Goal: Task Accomplishment & Management: Complete application form

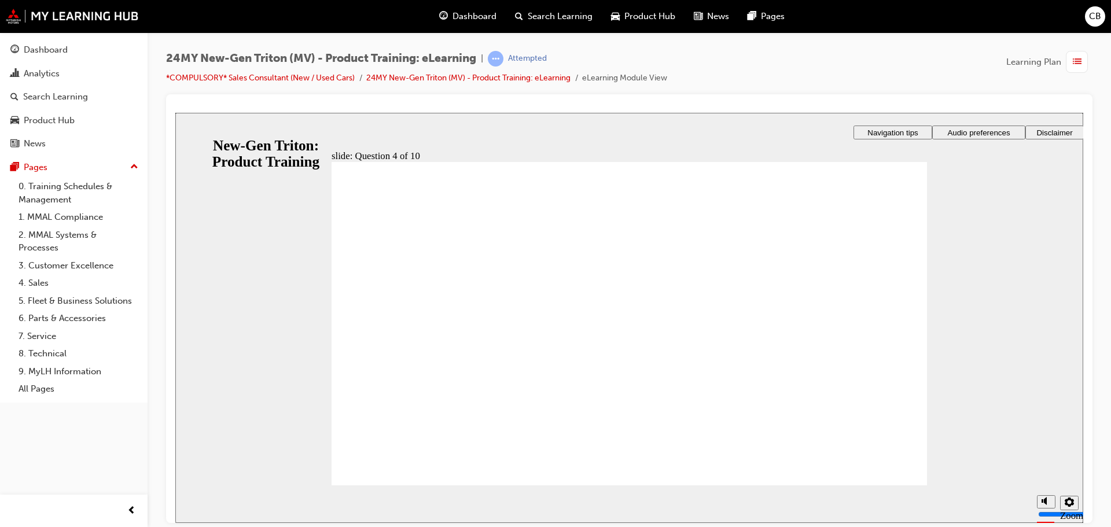
checkbox input "true"
drag, startPoint x: 659, startPoint y: 403, endPoint x: 703, endPoint y: 403, distance: 43.4
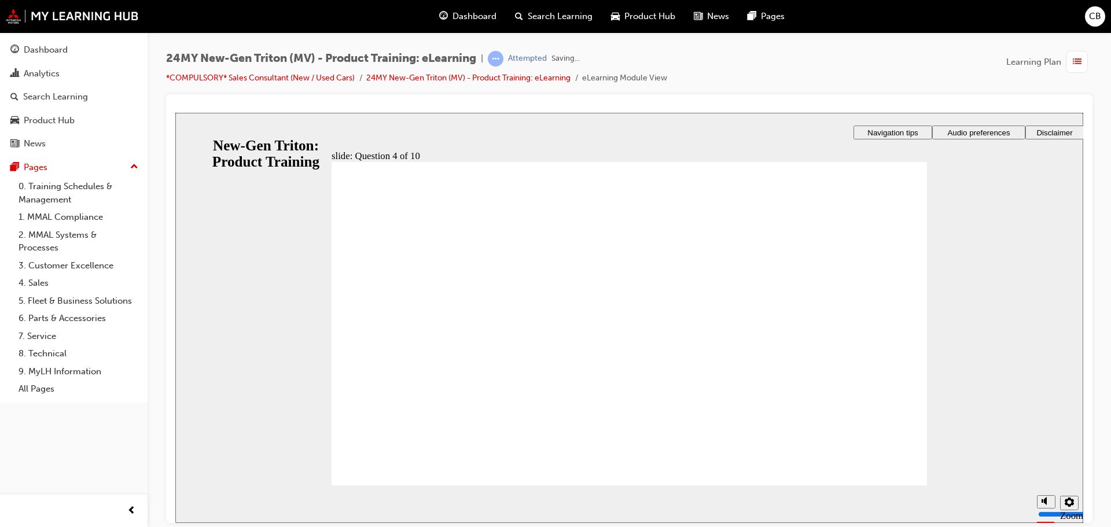
click at [21, 51] on div "Dashboard" at bounding box center [73, 50] width 127 height 14
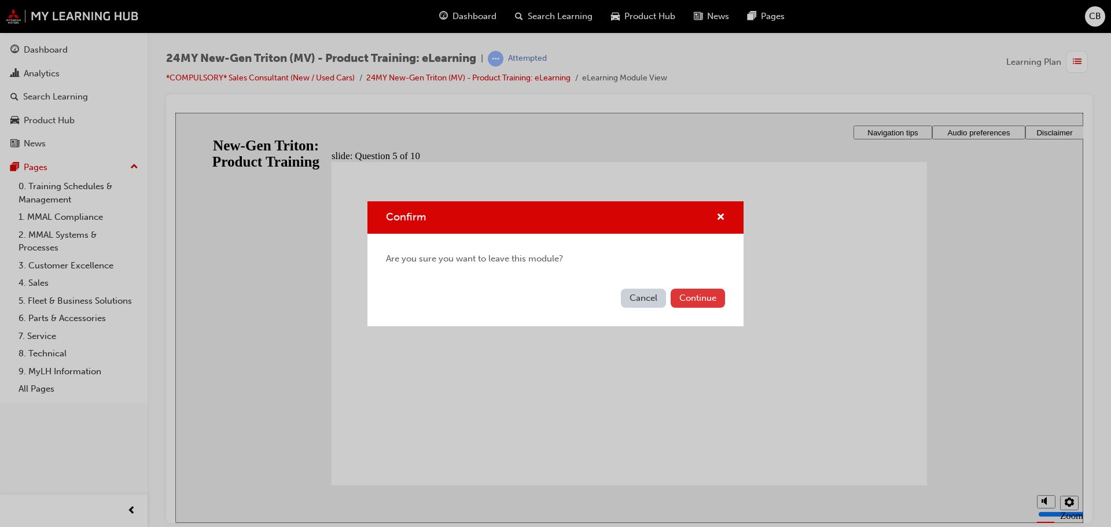
click at [679, 296] on button "Continue" at bounding box center [698, 298] width 54 height 19
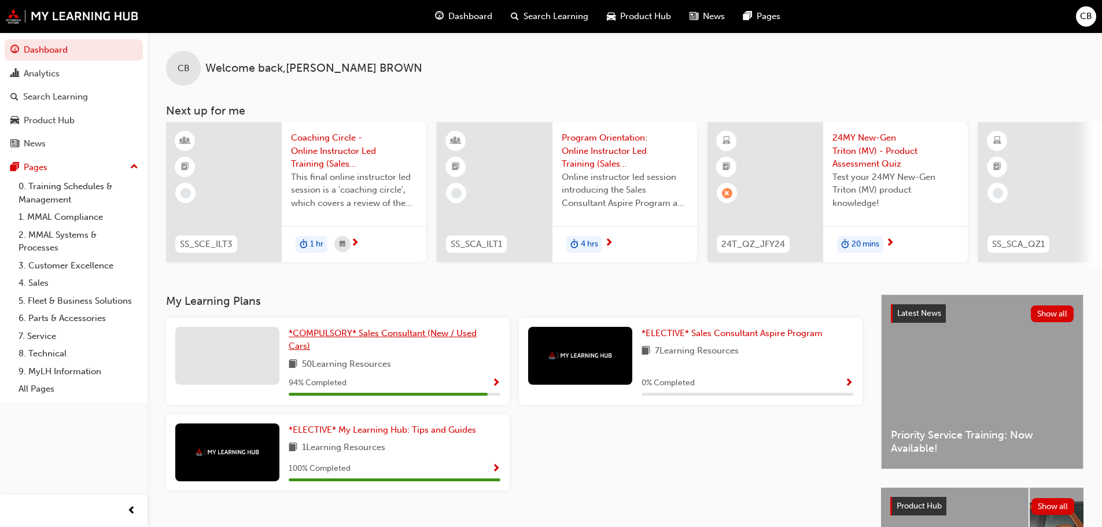
click at [315, 340] on span "*COMPULSORY* Sales Consultant (New / Used Cars)" at bounding box center [383, 340] width 188 height 24
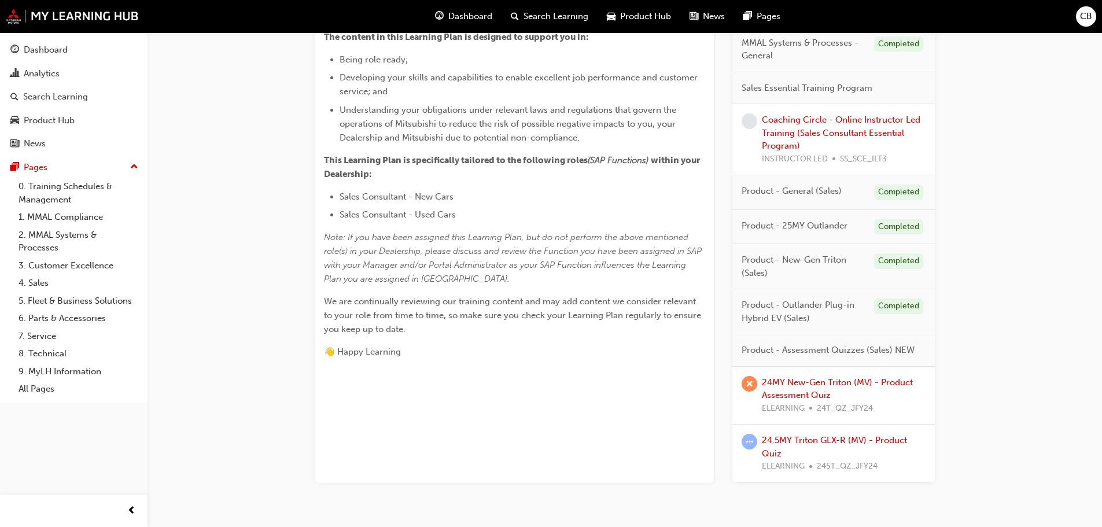
scroll to position [388, 0]
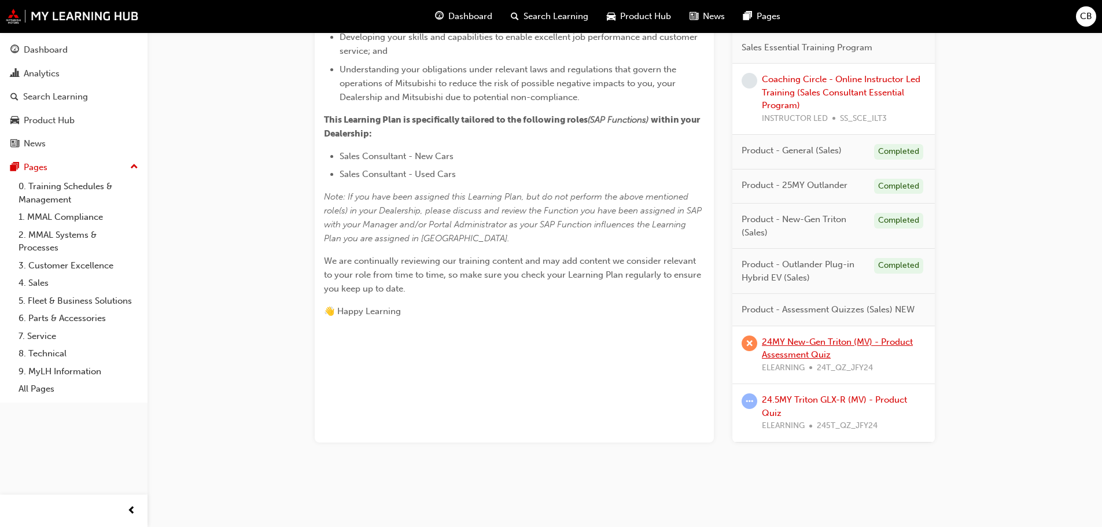
click at [798, 345] on link "24MY New-Gen Triton (MV) - Product Assessment Quiz" at bounding box center [837, 349] width 151 height 24
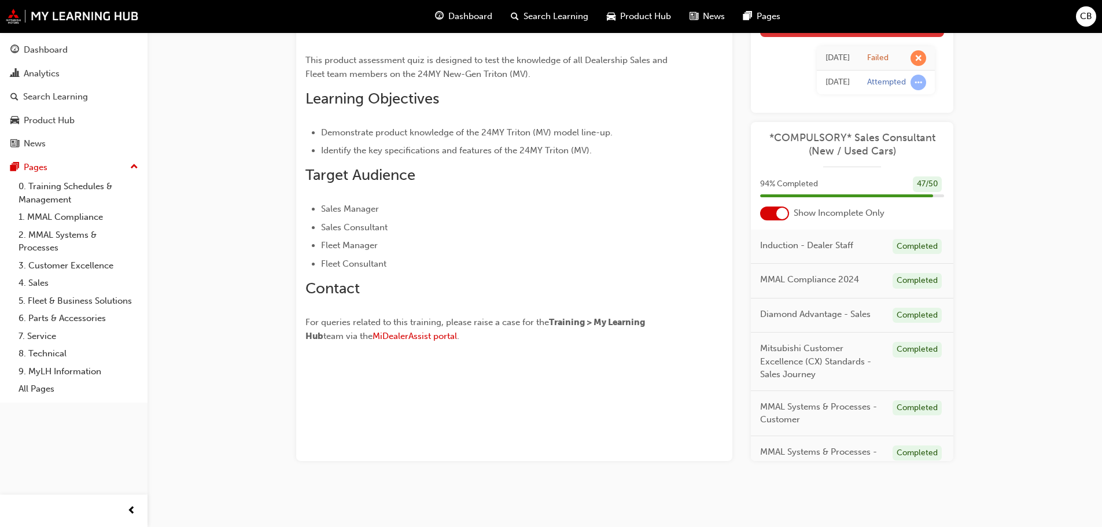
click at [815, 52] on div "[DATE] Failed [DATE] Attempted" at bounding box center [852, 70] width 184 height 67
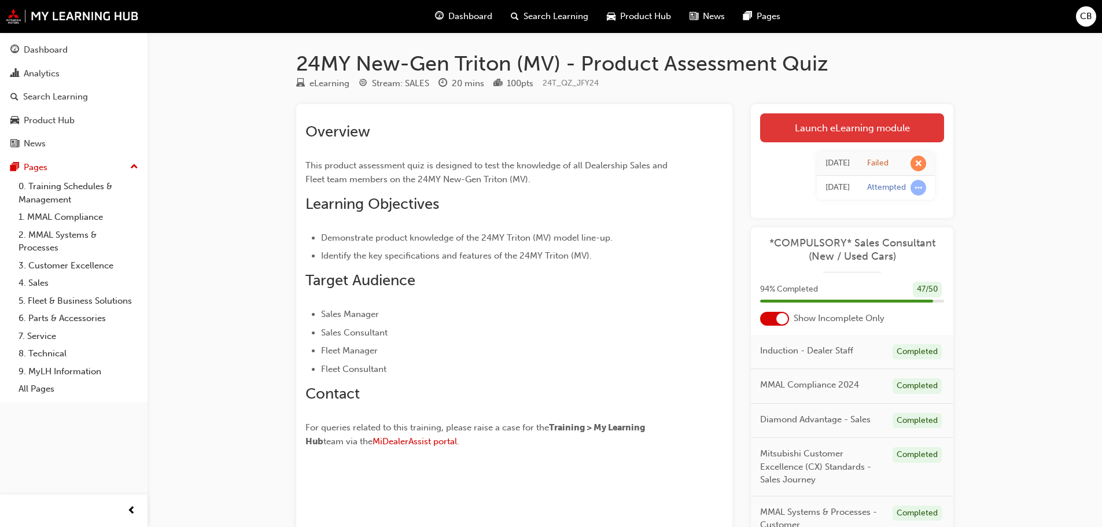
click at [855, 127] on link "Launch eLearning module" at bounding box center [852, 127] width 184 height 29
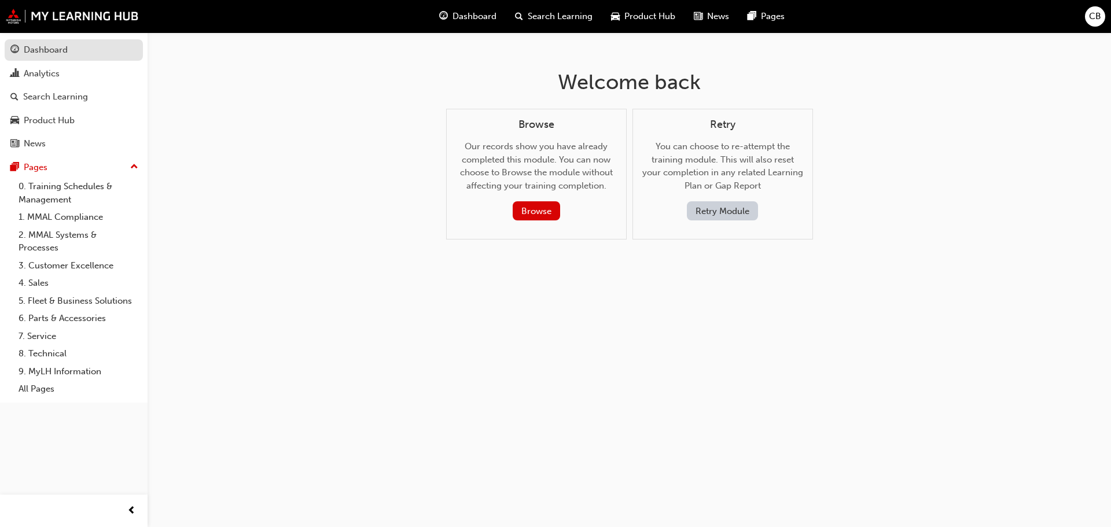
click at [32, 59] on link "Dashboard" at bounding box center [74, 49] width 138 height 21
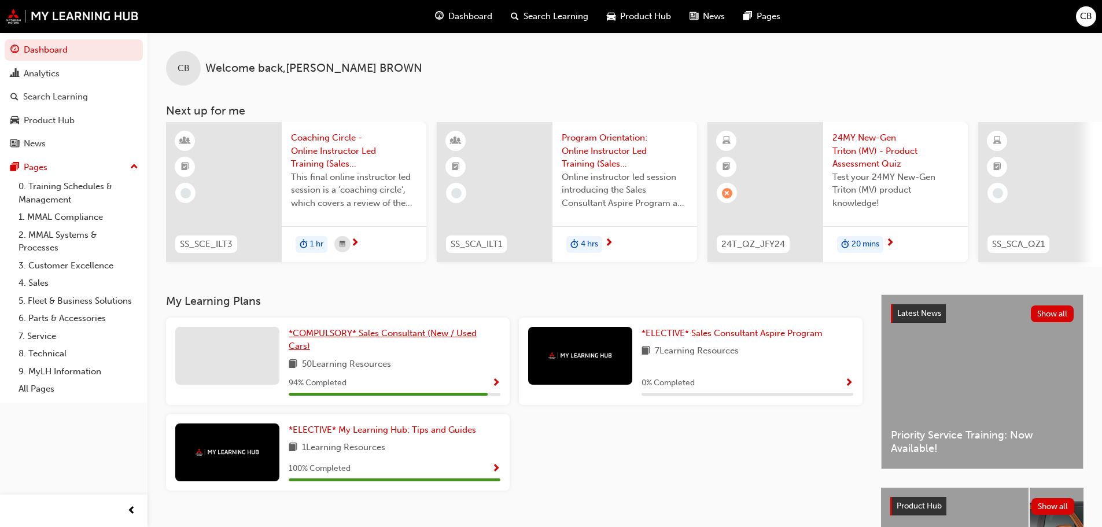
click at [438, 341] on span "*COMPULSORY* Sales Consultant (New / Used Cars)" at bounding box center [383, 340] width 188 height 24
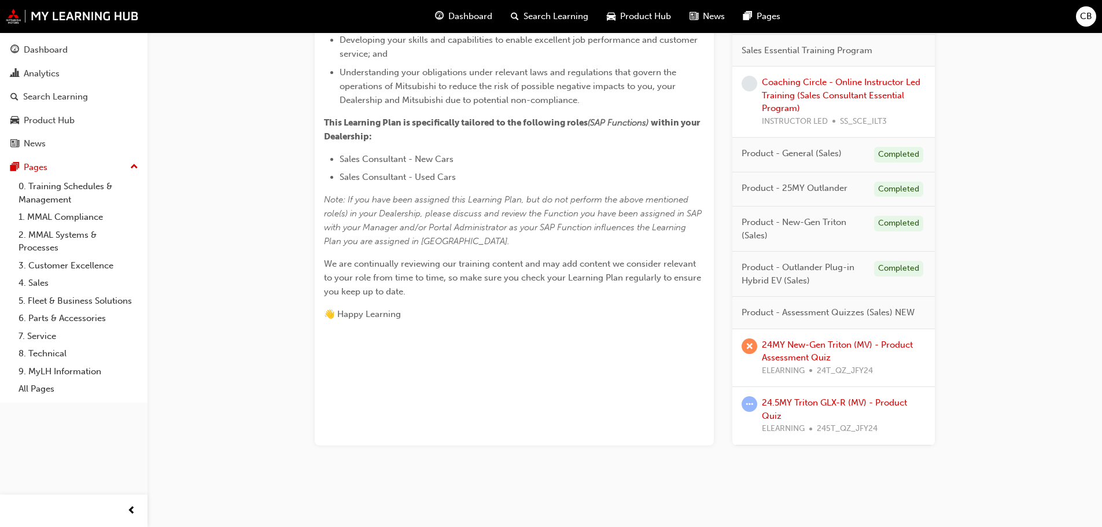
scroll to position [388, 0]
click at [800, 401] on link "24.5MY Triton GLX-R (MV) - Product Quiz" at bounding box center [834, 407] width 145 height 24
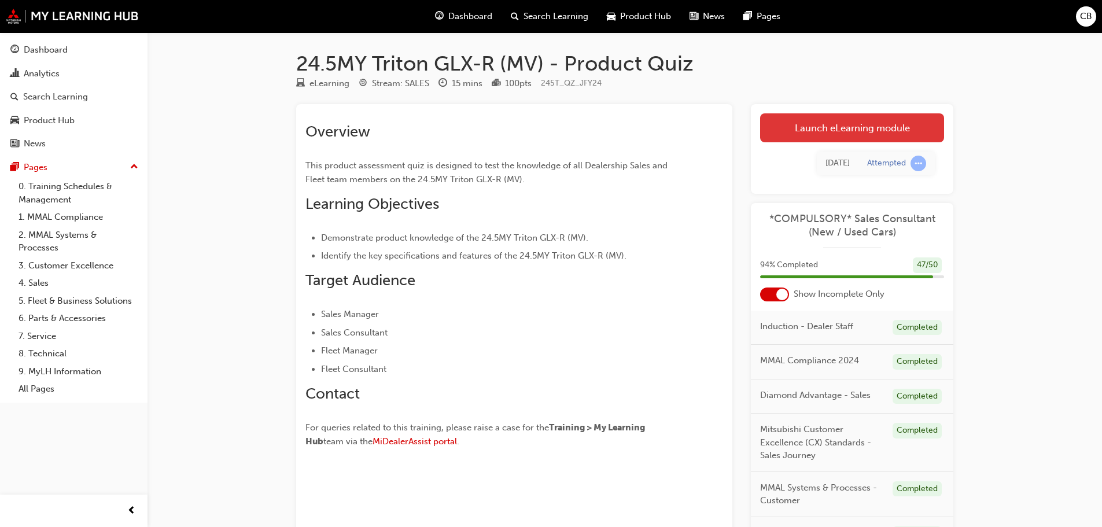
click at [825, 125] on link "Launch eLearning module" at bounding box center [852, 127] width 184 height 29
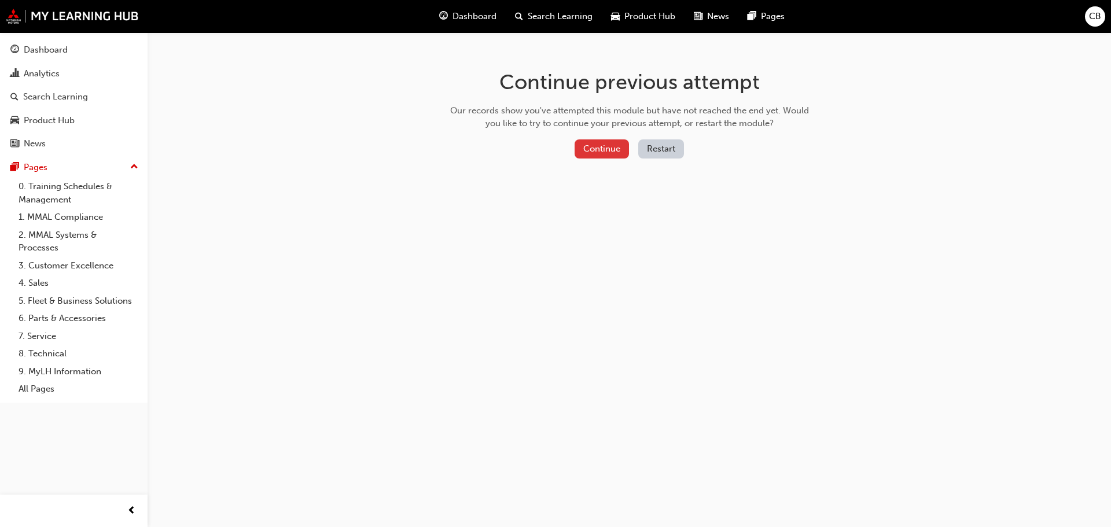
click at [604, 149] on button "Continue" at bounding box center [602, 148] width 54 height 19
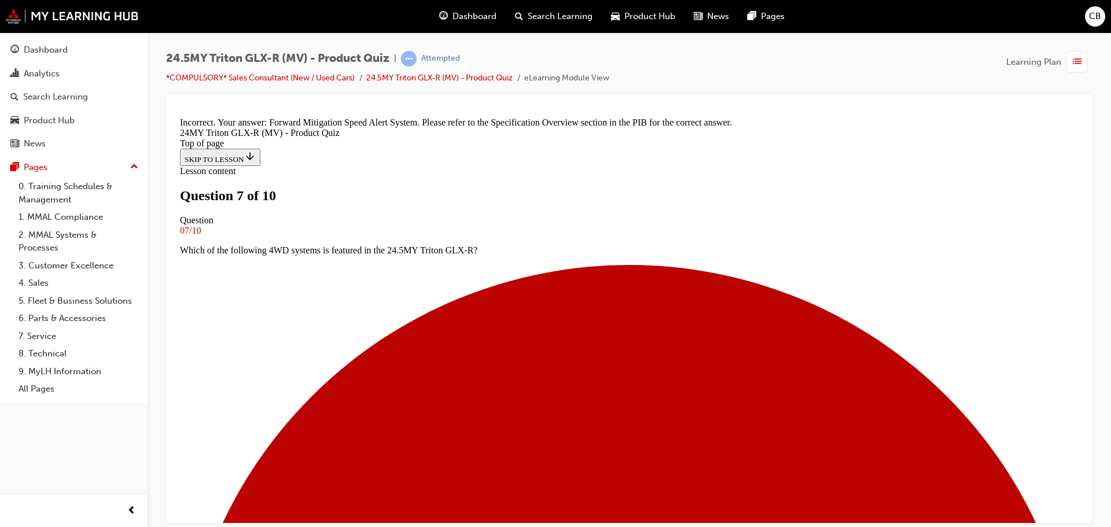
scroll to position [289, 0]
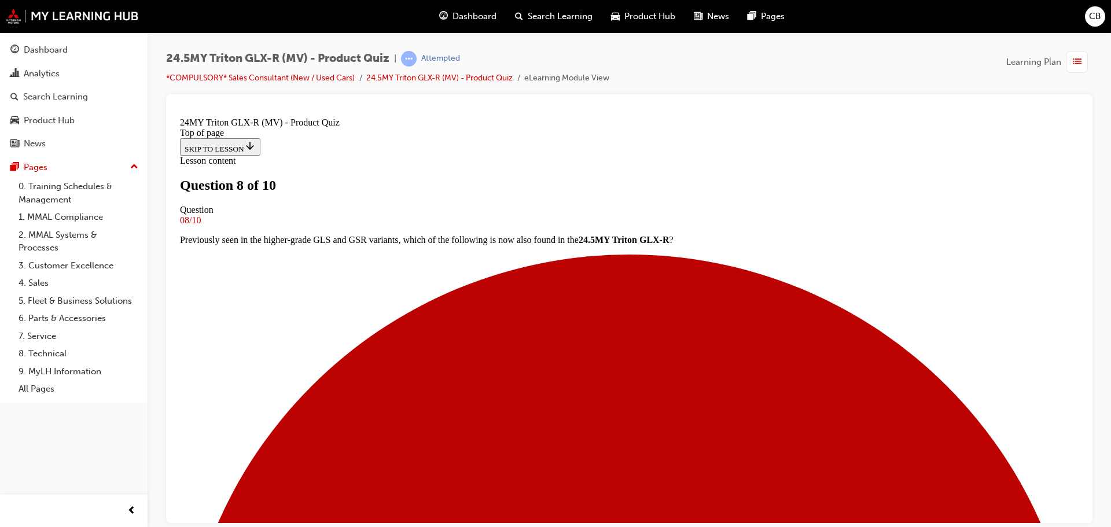
scroll to position [116, 0]
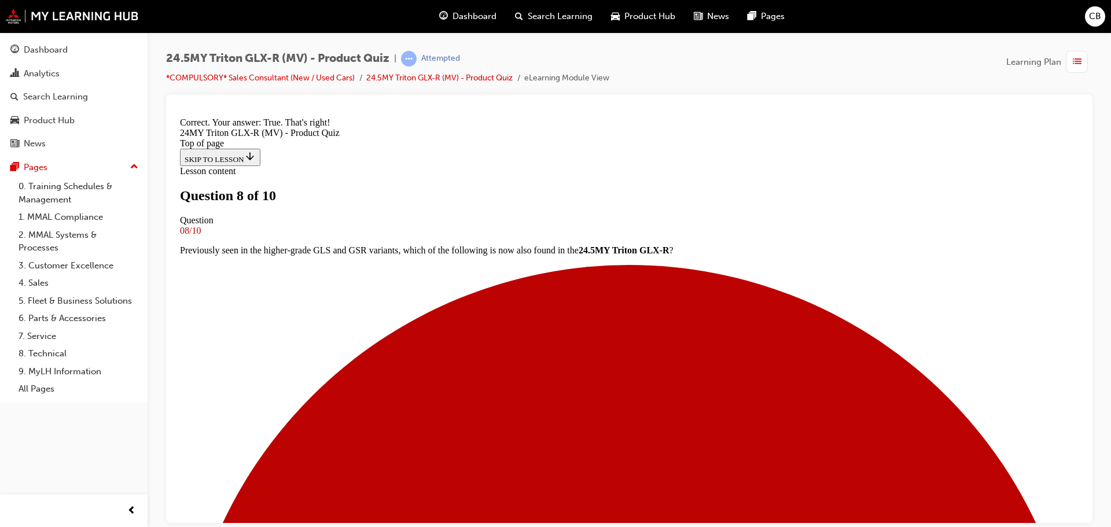
scroll to position [226, 0]
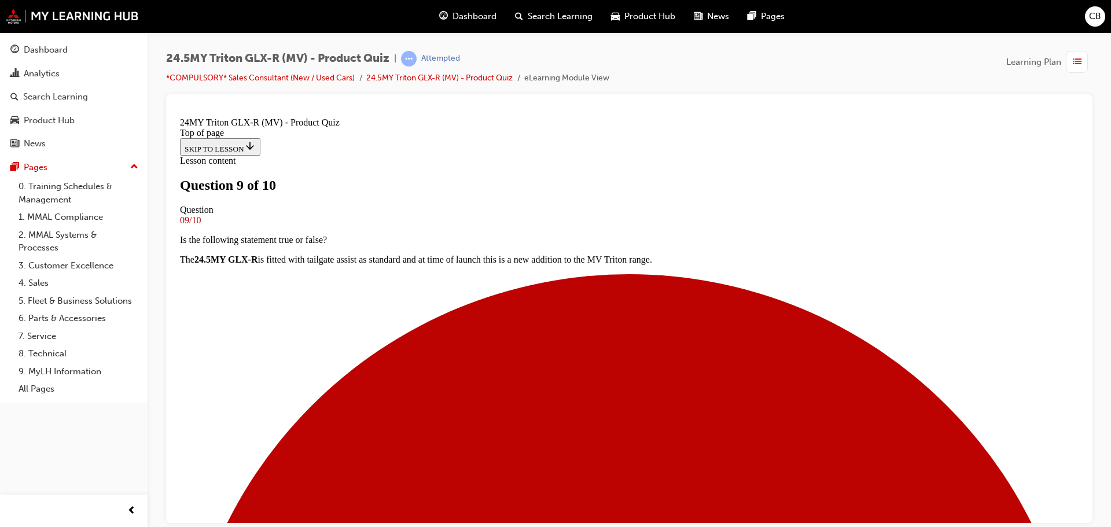
scroll to position [160, 0]
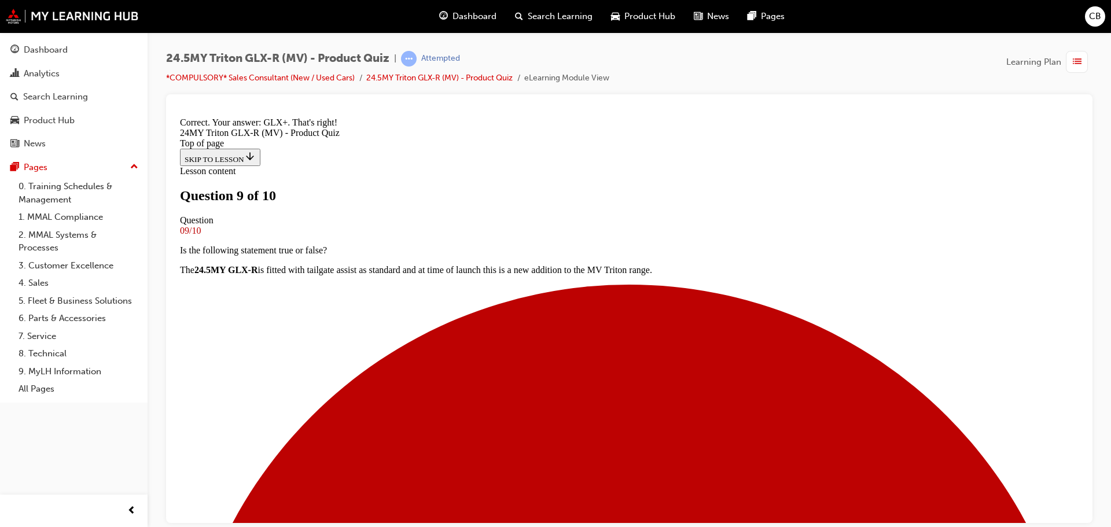
scroll to position [331, 0]
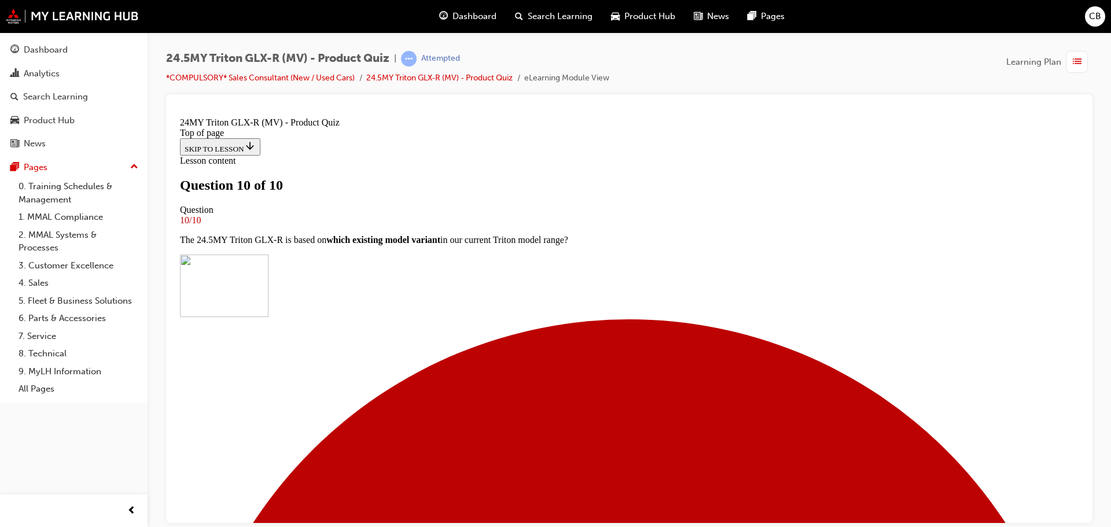
scroll to position [194, 0]
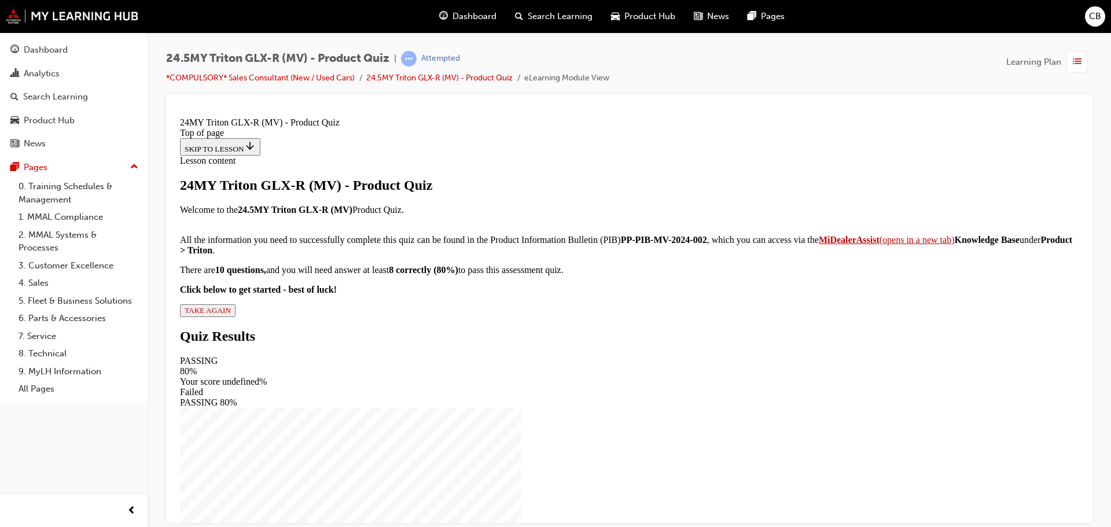
click at [231, 314] on span "TAKE AGAIN" at bounding box center [208, 310] width 46 height 9
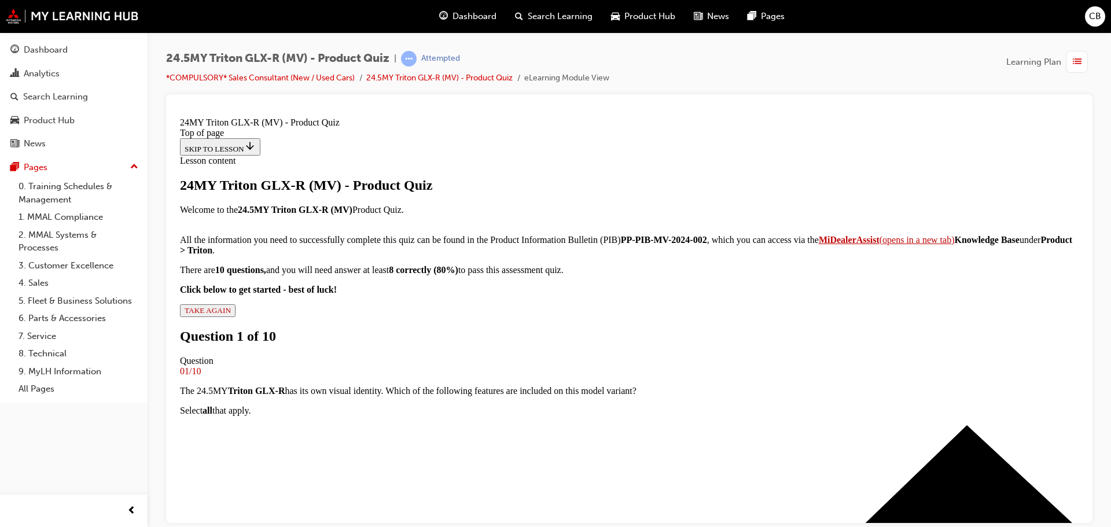
scroll to position [116, 0]
drag, startPoint x: 614, startPoint y: 500, endPoint x: 622, endPoint y: 491, distance: 11.9
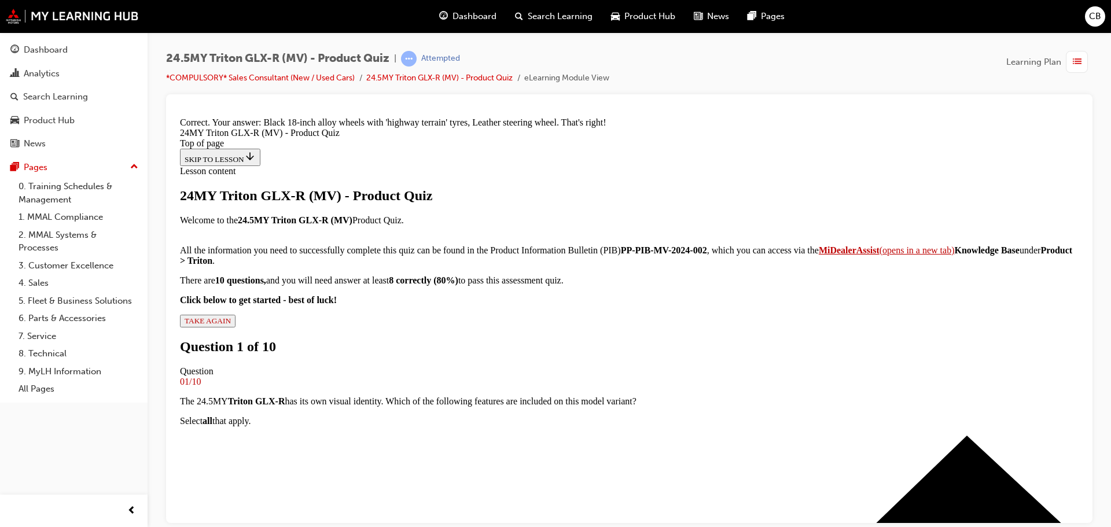
scroll to position [299, 0]
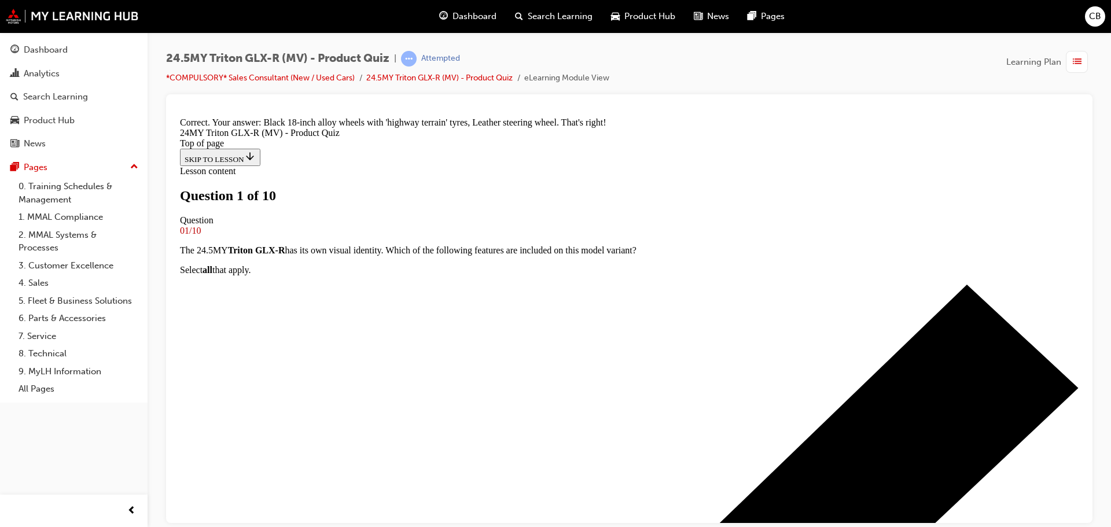
scroll to position [289, 0]
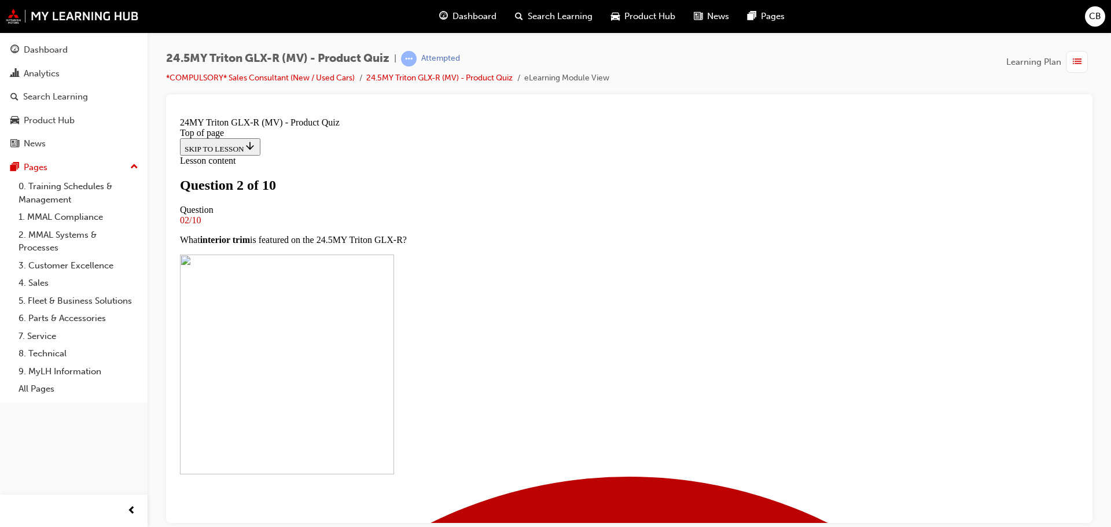
scroll to position [116, 0]
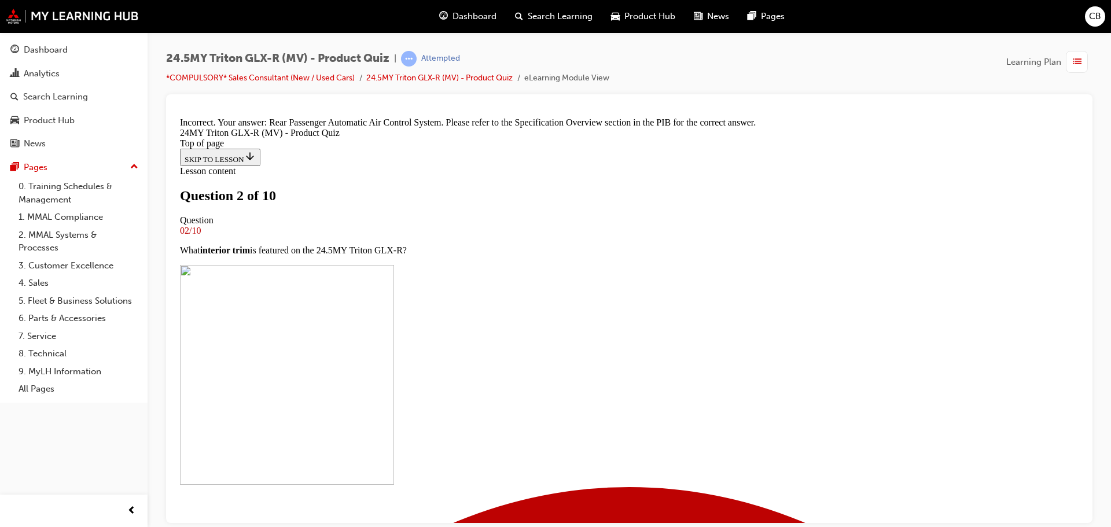
scroll to position [326, 0]
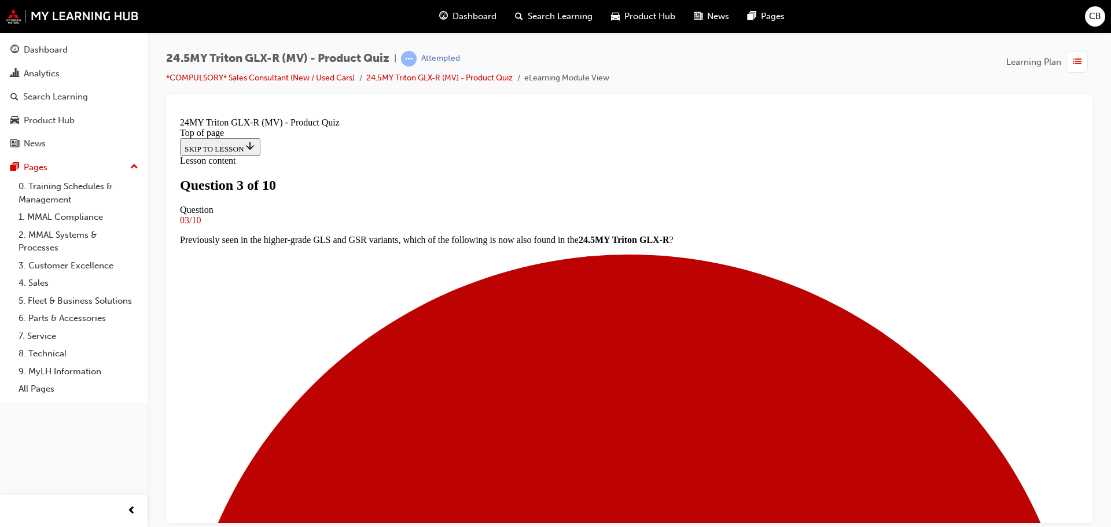
scroll to position [116, 0]
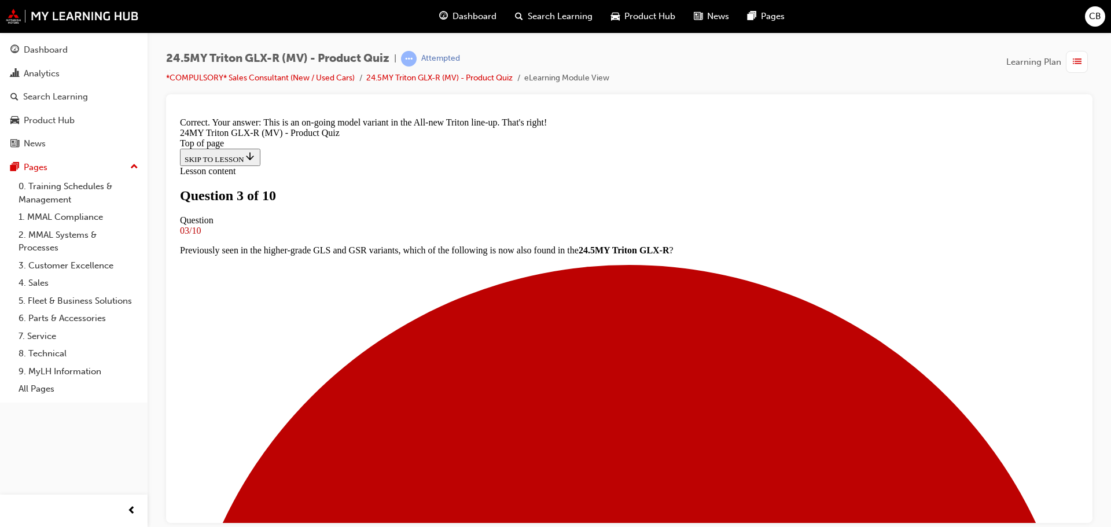
scroll to position [306, 0]
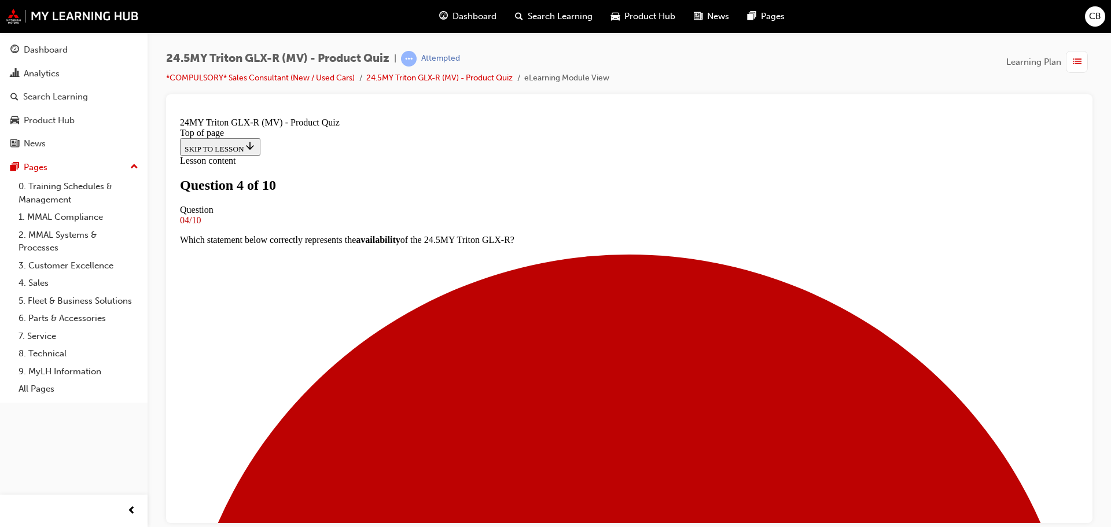
scroll to position [116, 0]
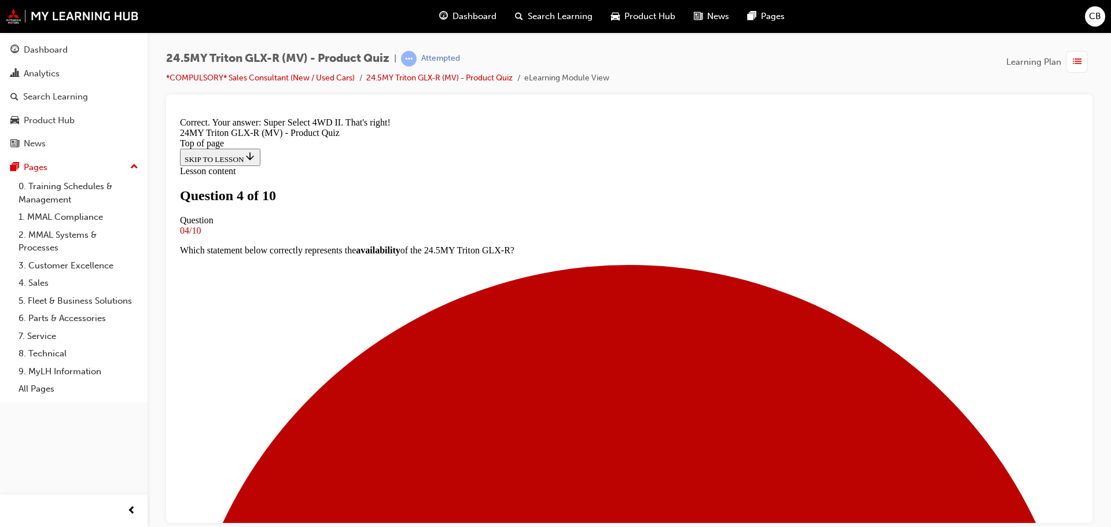
scroll to position [286, 0]
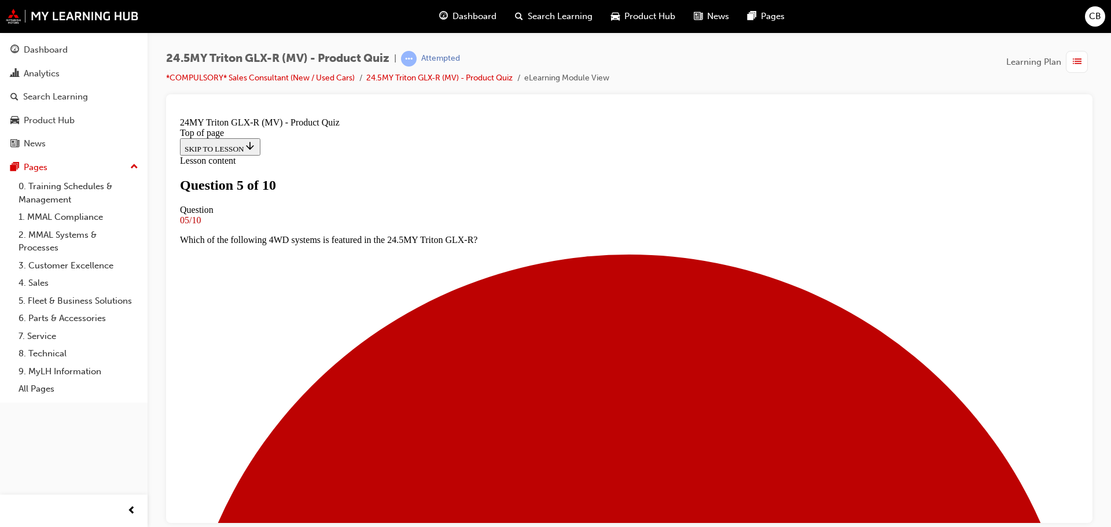
scroll to position [253, 0]
drag, startPoint x: 443, startPoint y: 310, endPoint x: 450, endPoint y: 308, distance: 7.9
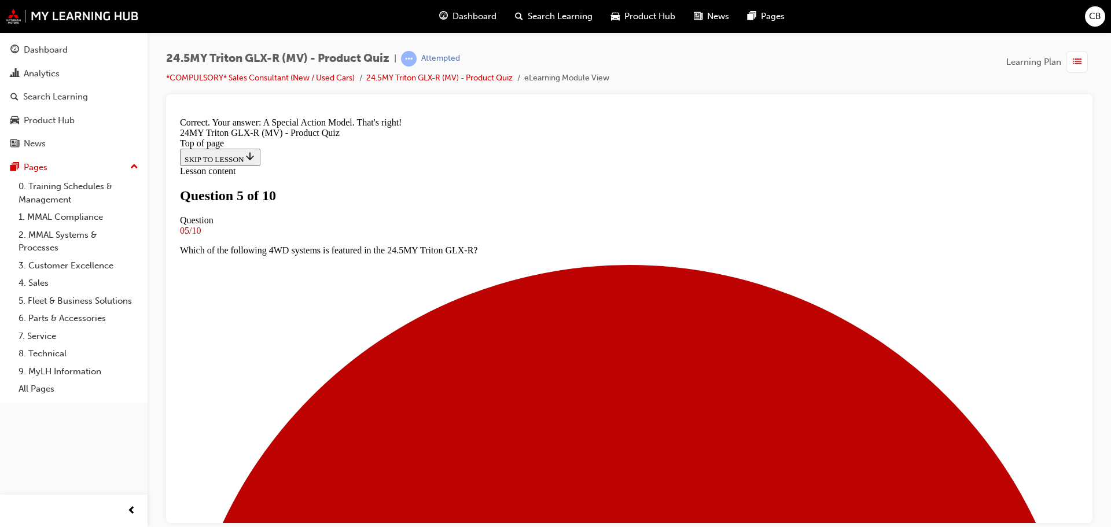
scroll to position [469, 0]
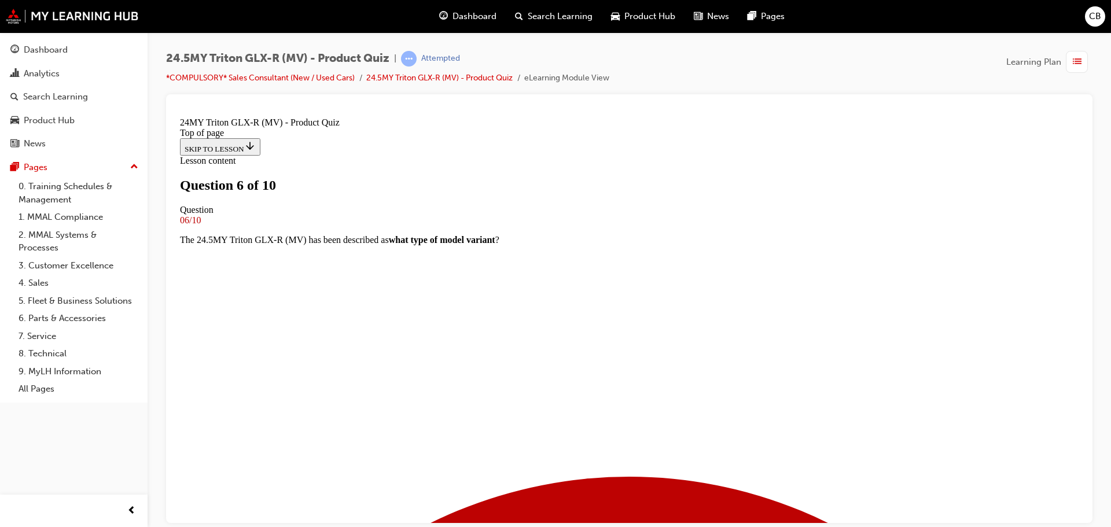
scroll to position [116, 0]
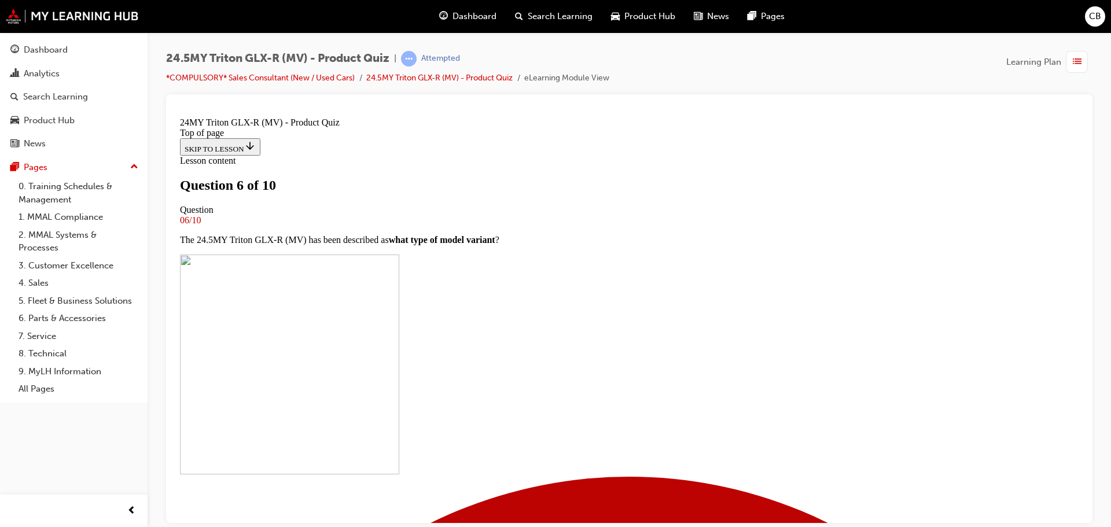
scroll to position [289, 0]
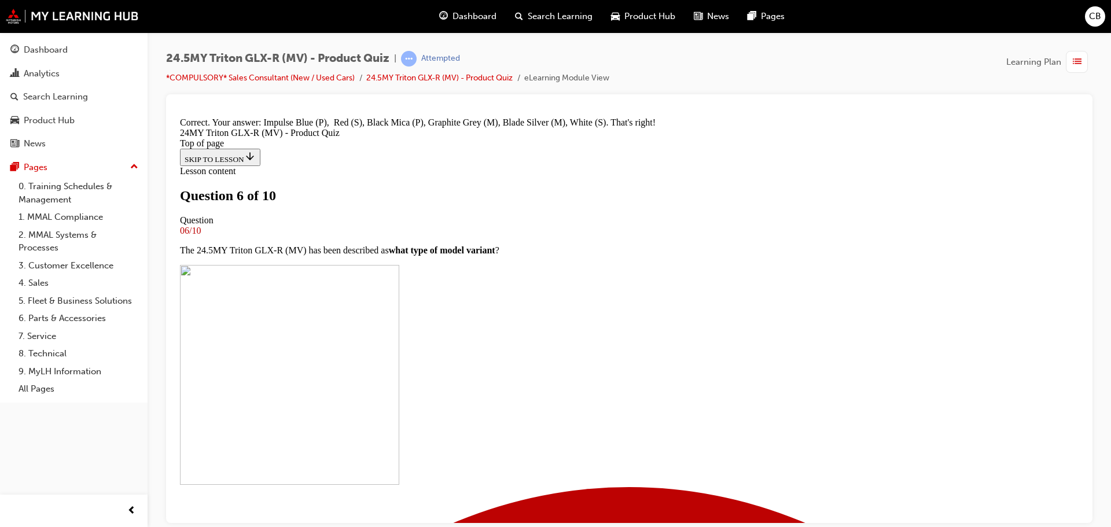
scroll to position [465, 0]
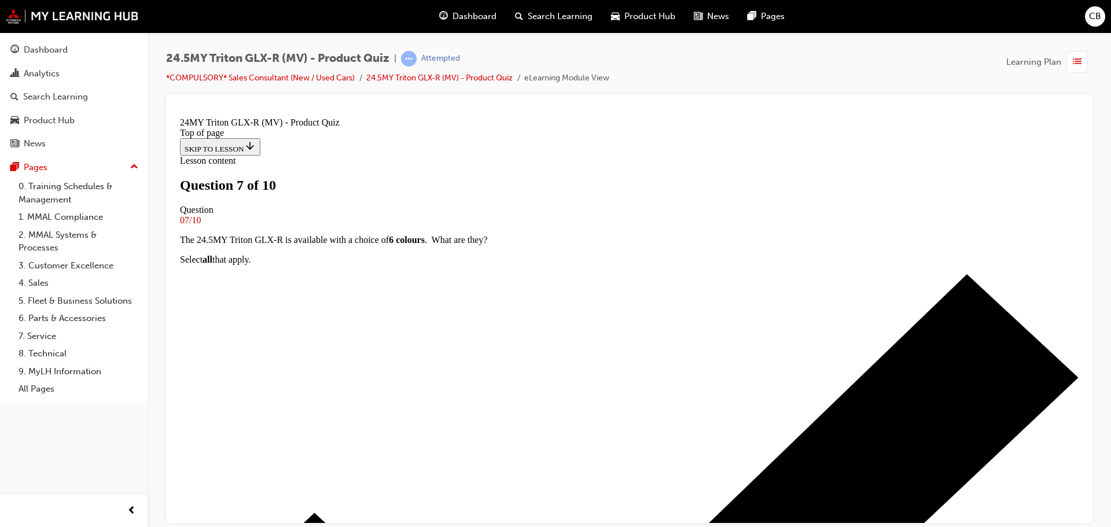
scroll to position [116, 0]
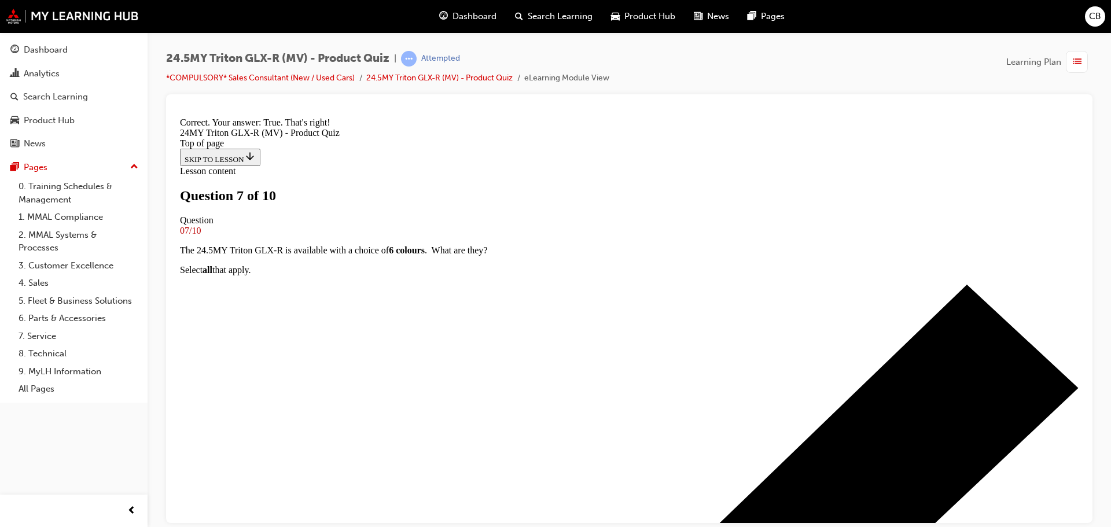
scroll to position [226, 0]
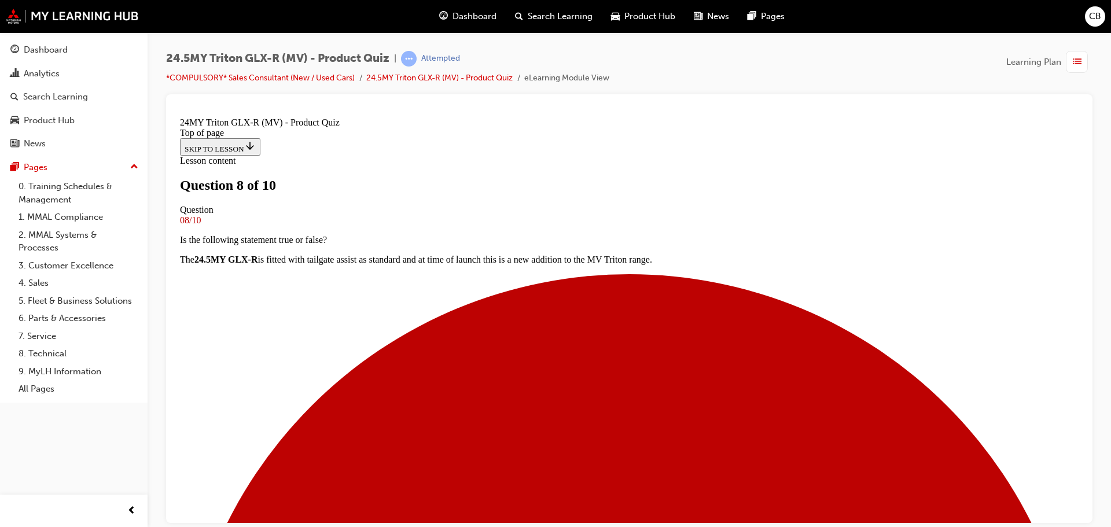
scroll to position [116, 0]
drag, startPoint x: 453, startPoint y: 446, endPoint x: 580, endPoint y: 433, distance: 128.0
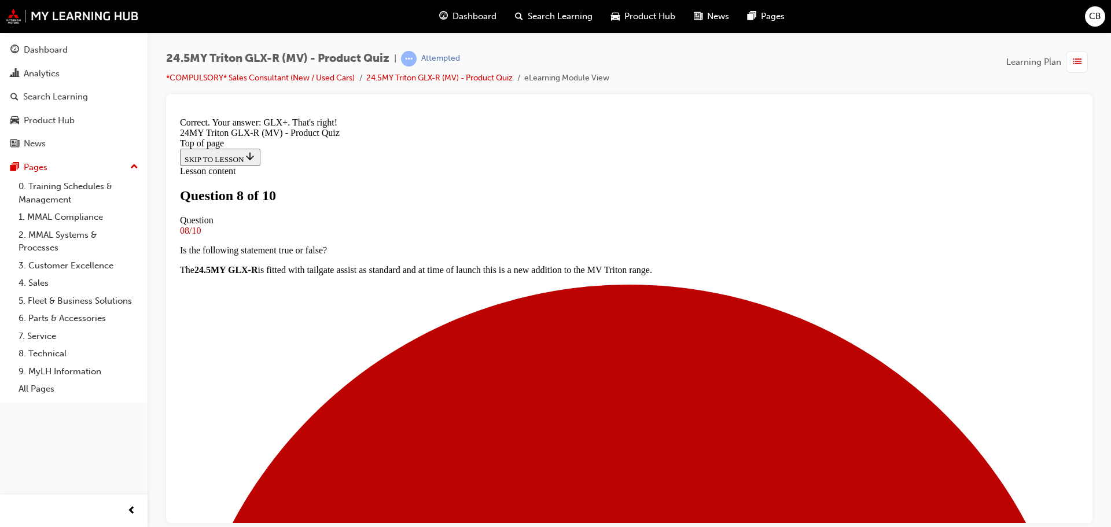
scroll to position [331, 0]
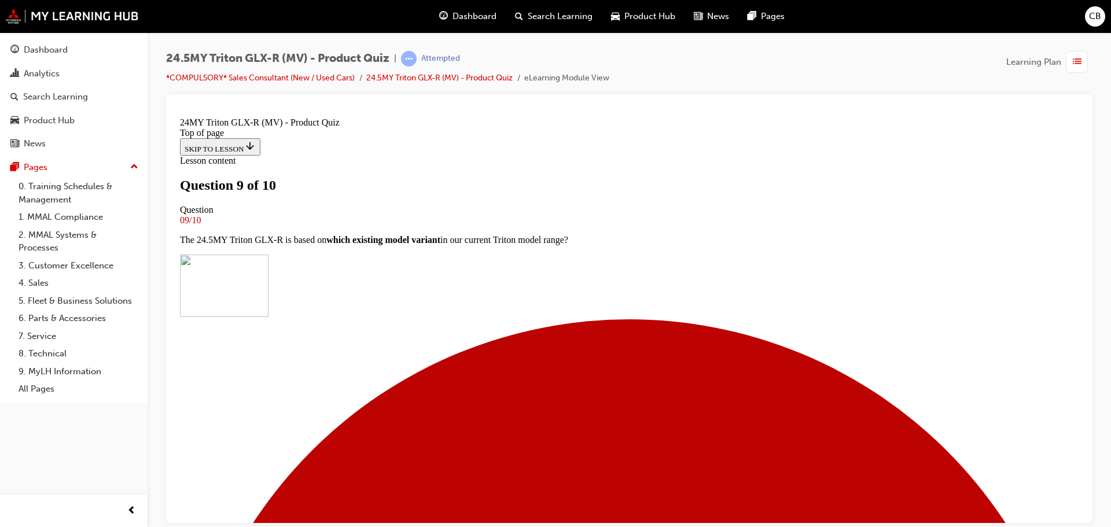
scroll to position [116, 0]
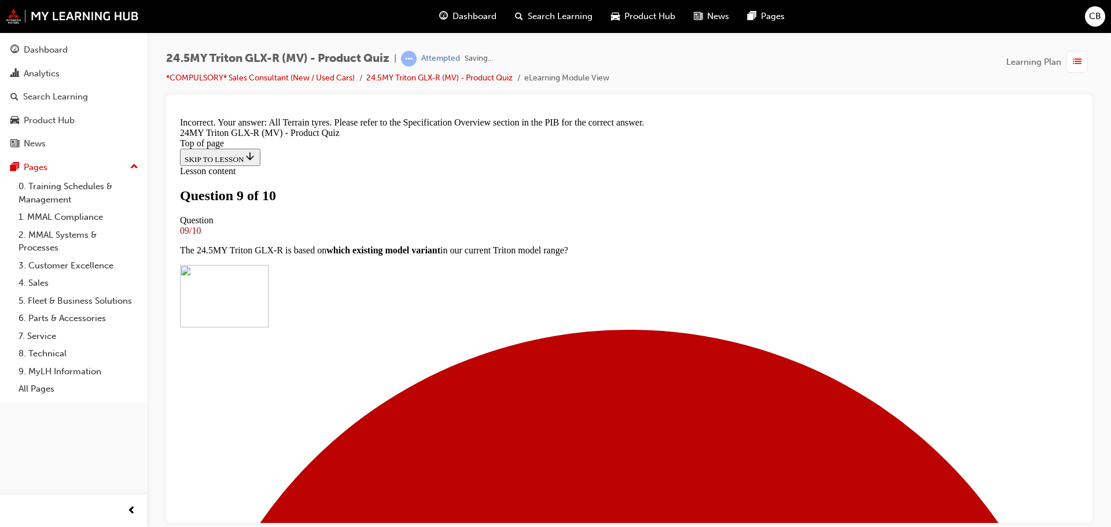
scroll to position [326, 0]
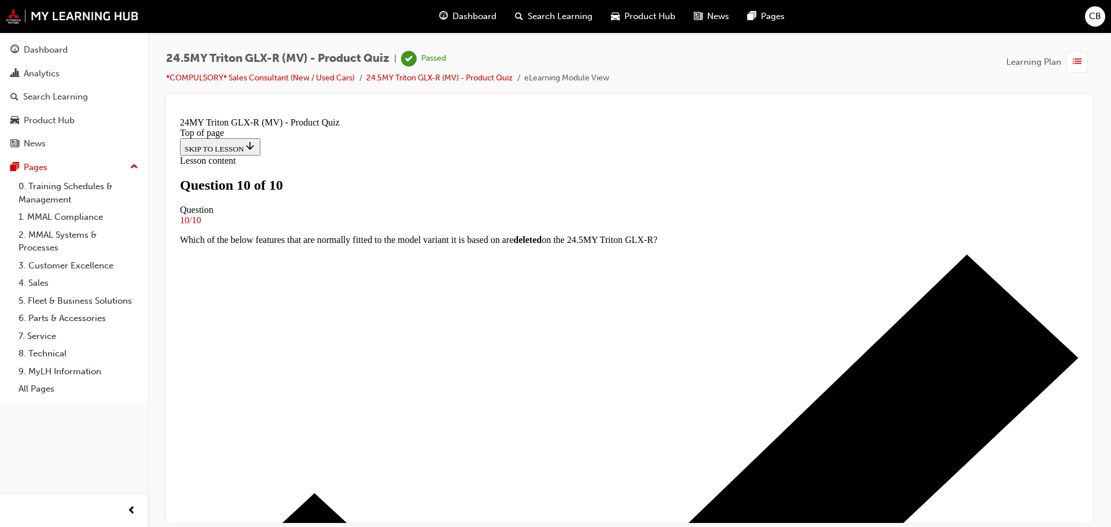
scroll to position [179, 0]
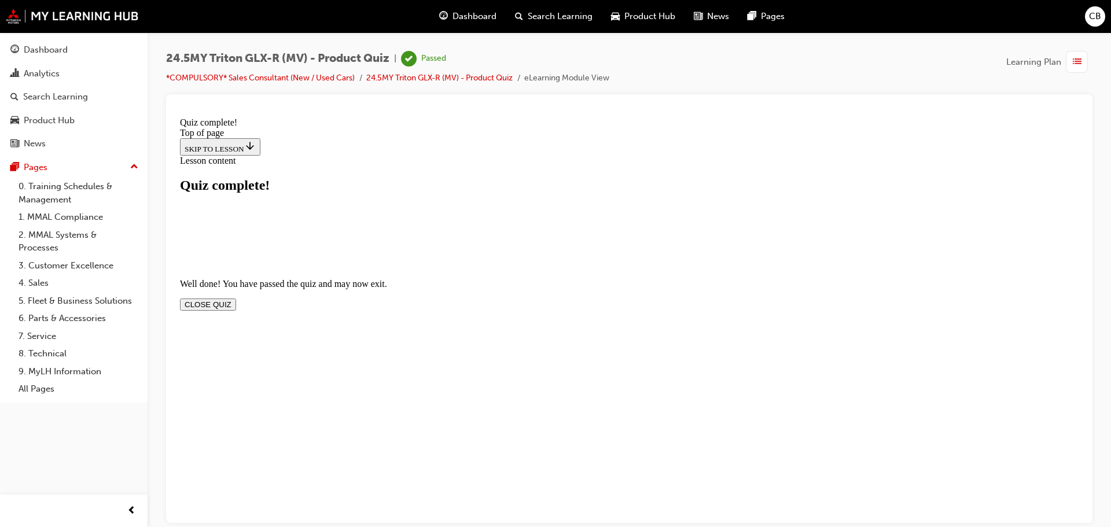
click at [236, 298] on button "CLOSE QUIZ" at bounding box center [208, 304] width 56 height 12
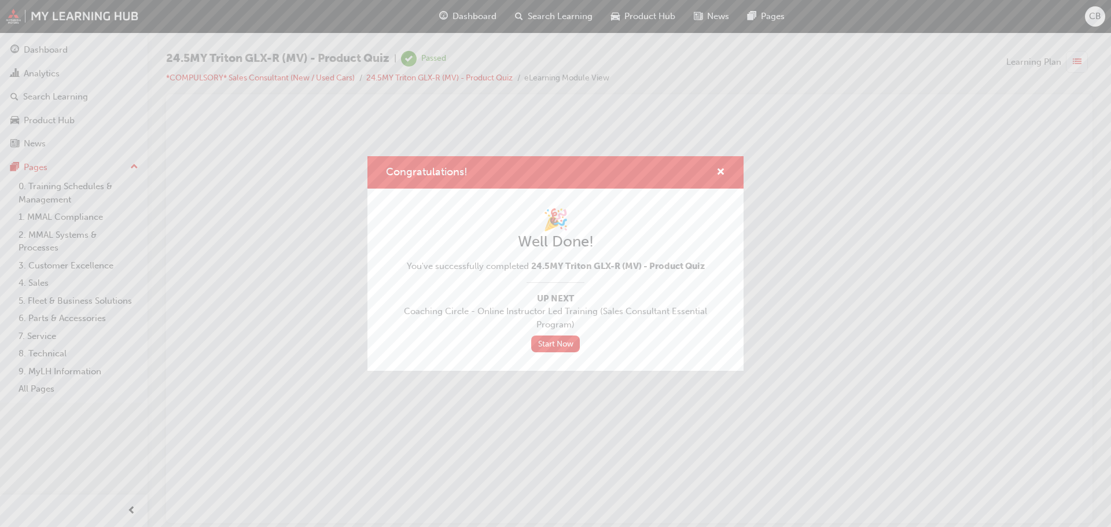
scroll to position [0, 0]
click at [717, 168] on span "cross-icon" at bounding box center [720, 173] width 9 height 10
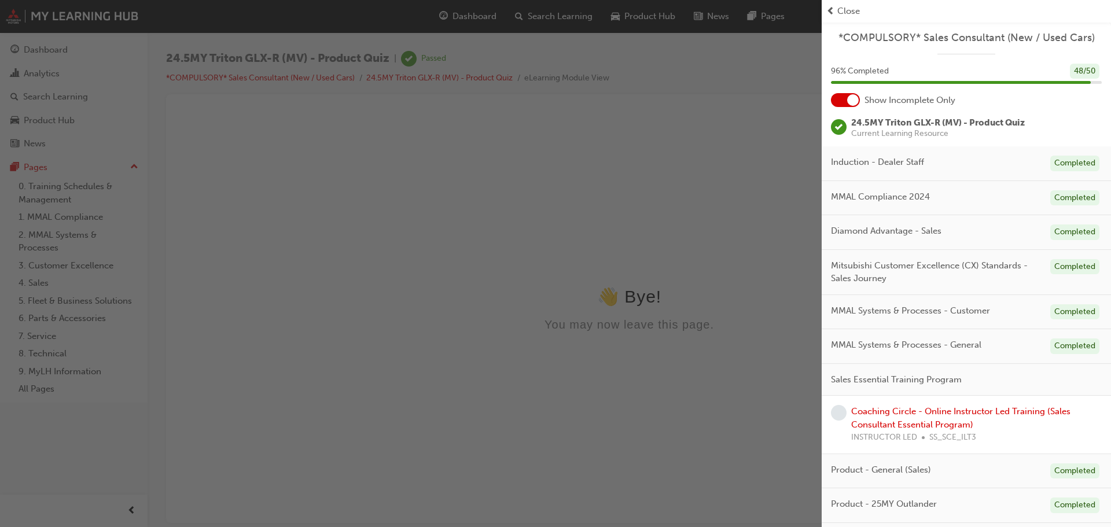
click at [841, 6] on span "Close" at bounding box center [848, 11] width 23 height 13
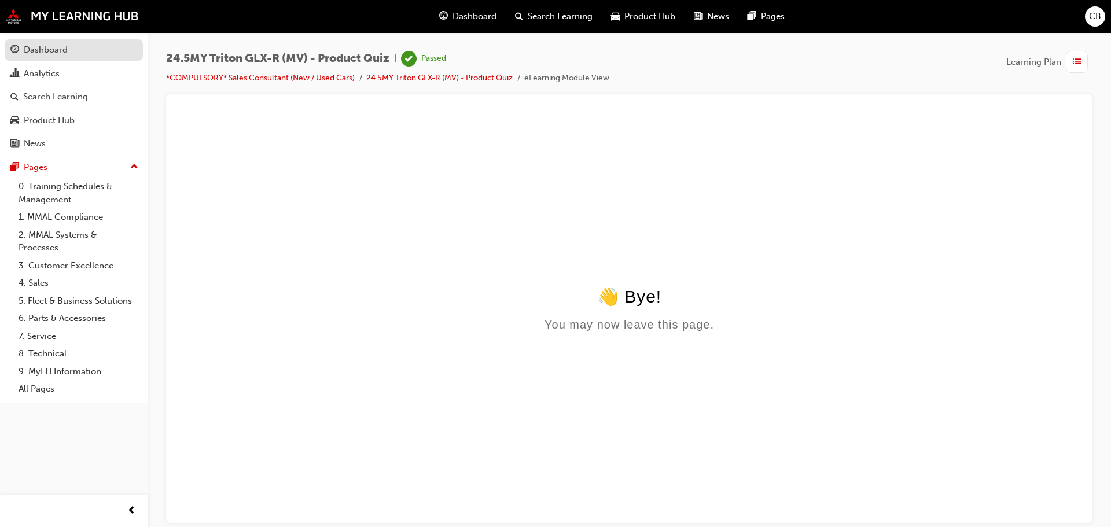
click at [57, 50] on div "Dashboard" at bounding box center [46, 49] width 44 height 13
